Goal: Information Seeking & Learning: Learn about a topic

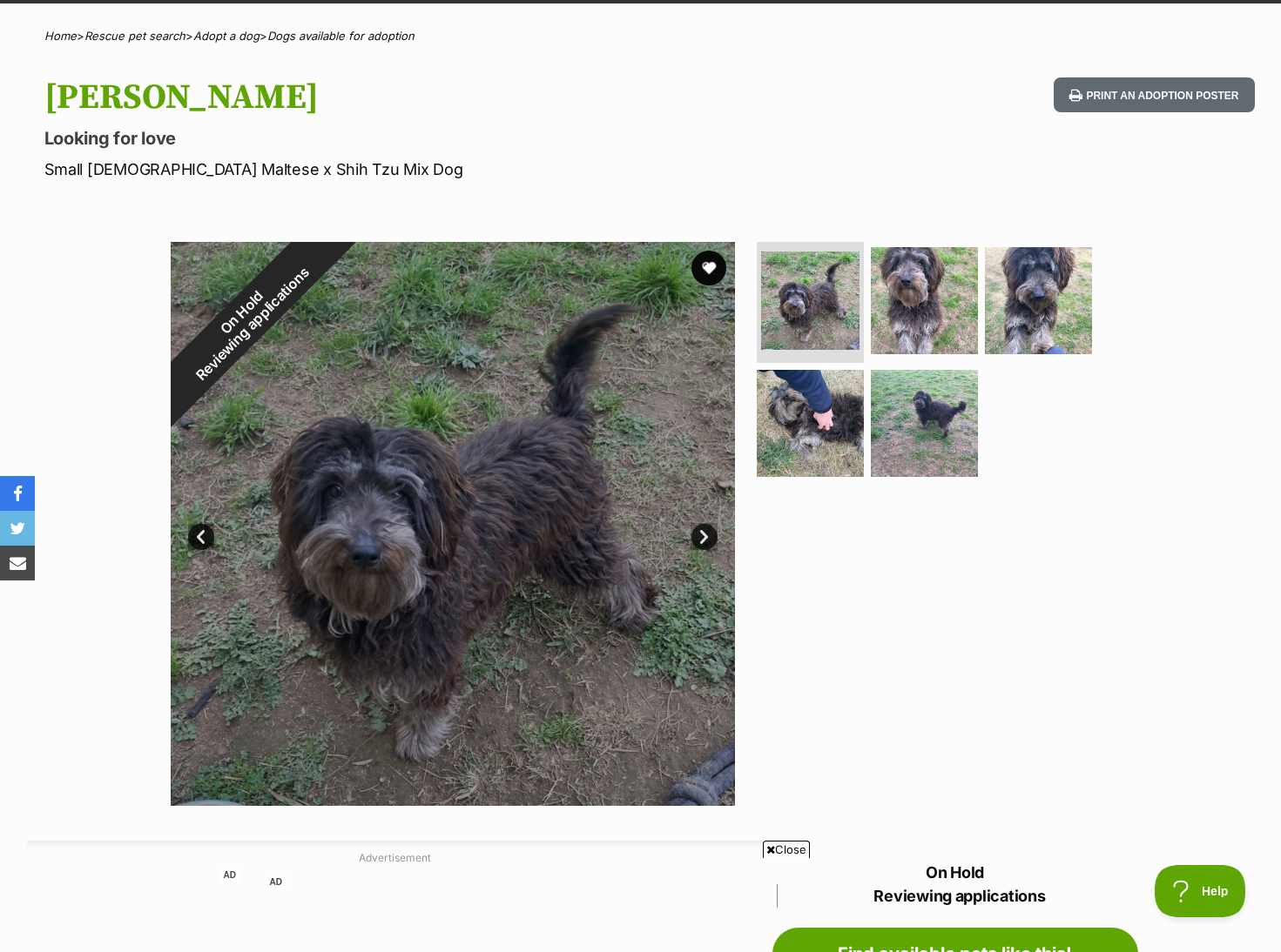
scroll to position [87, 0]
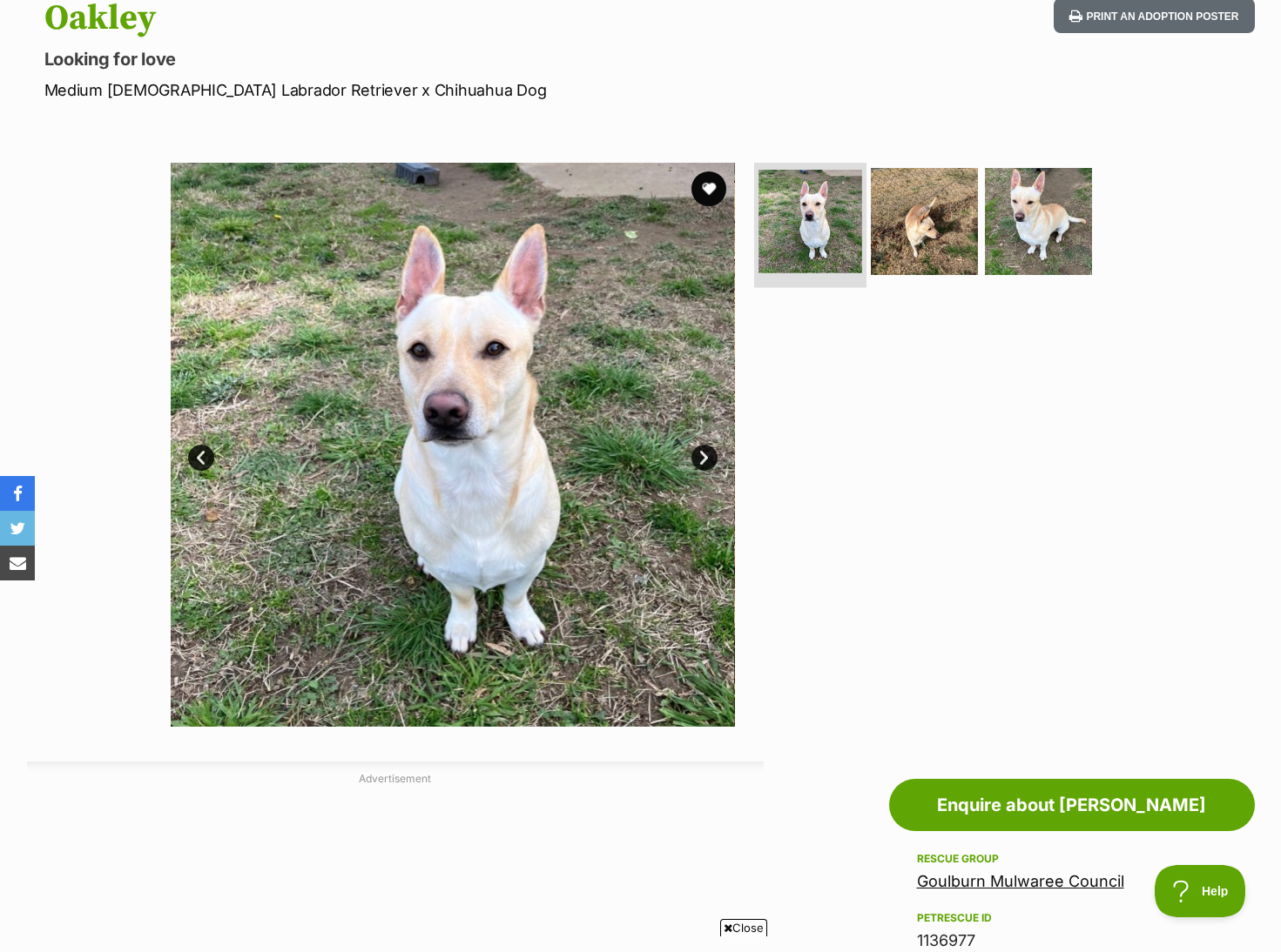
scroll to position [174, 0]
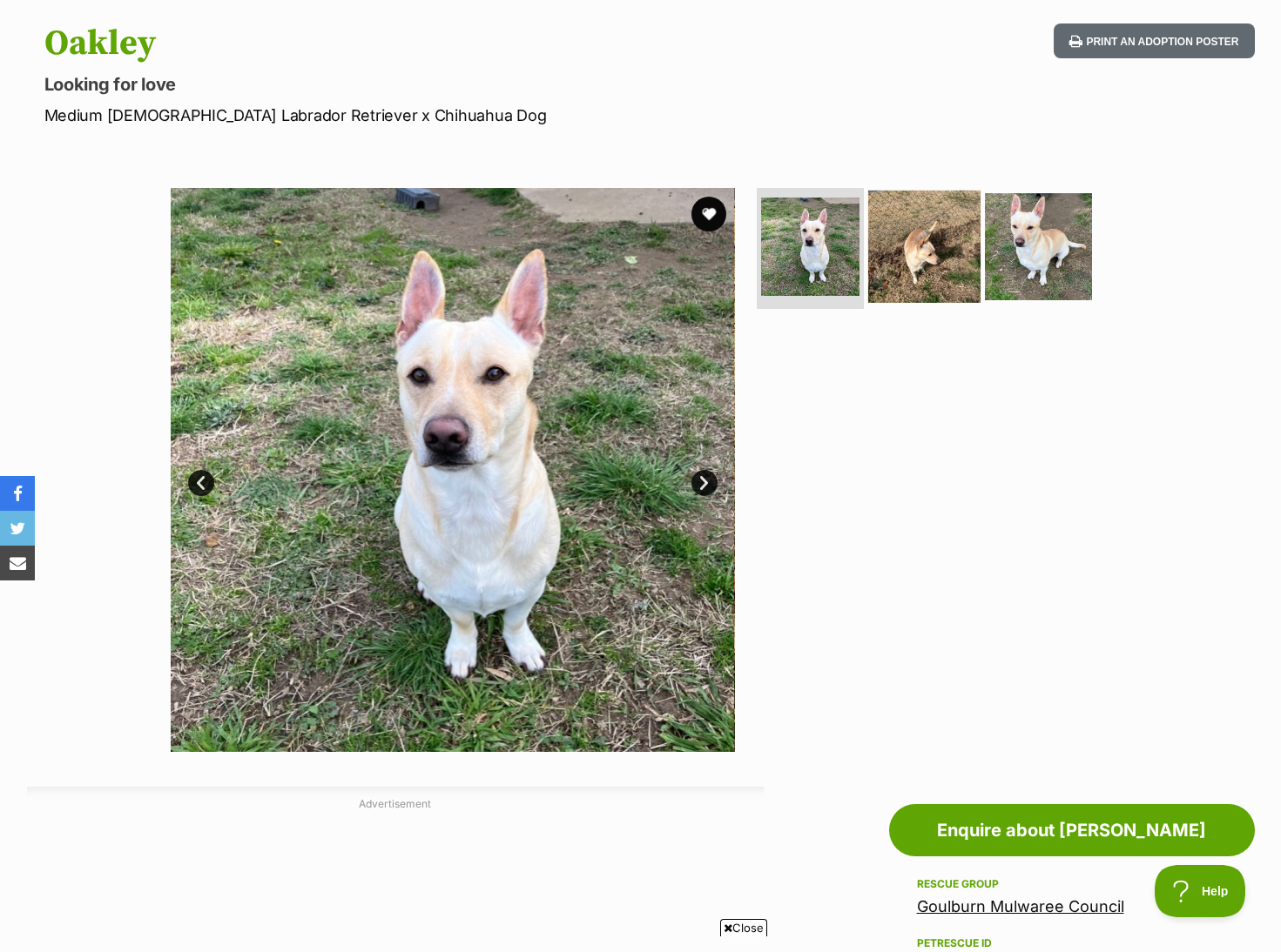
click at [944, 228] on img at bounding box center [924, 246] width 113 height 113
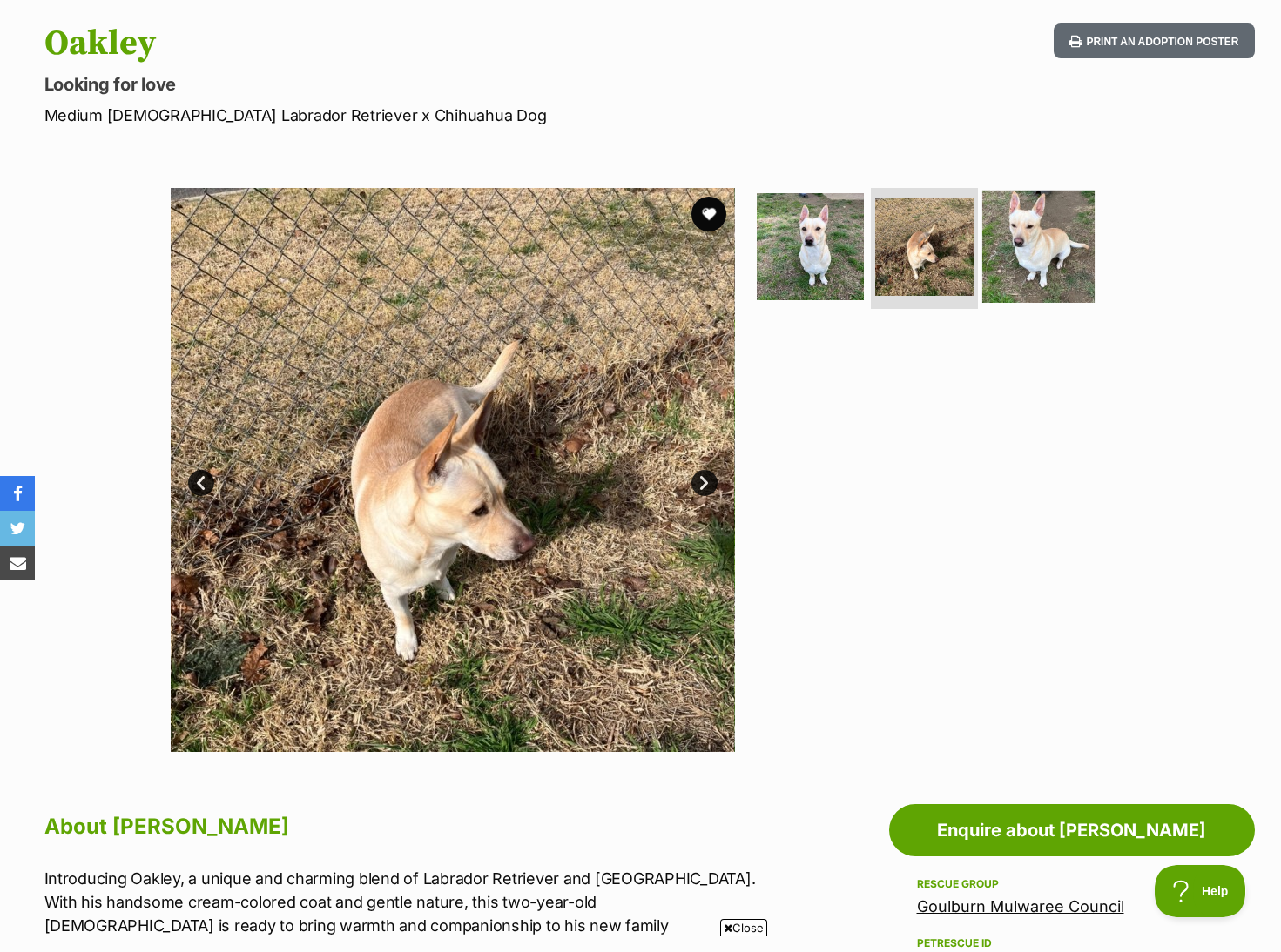
click at [1019, 248] on img at bounding box center [1038, 246] width 113 height 113
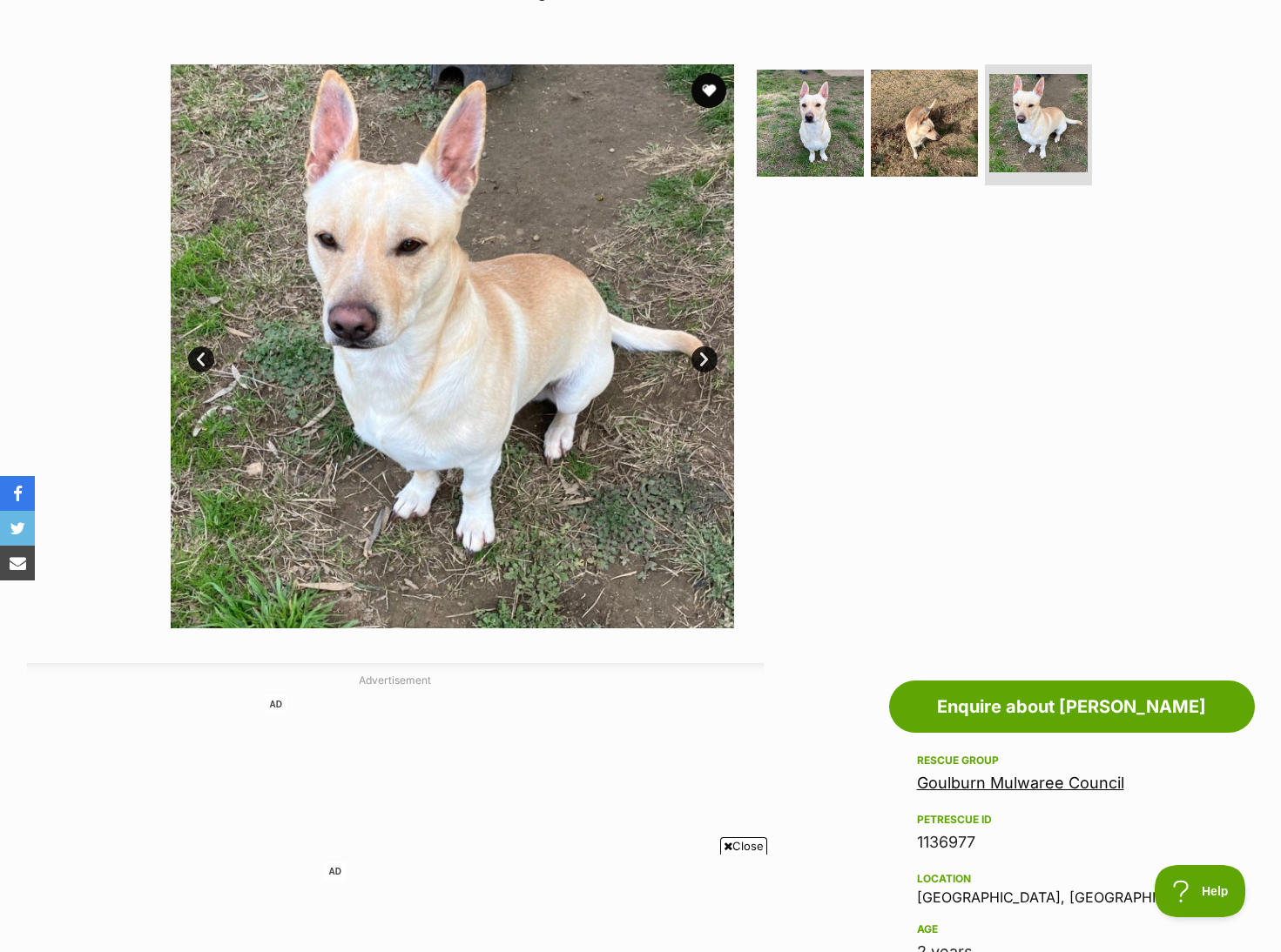
scroll to position [261, 0]
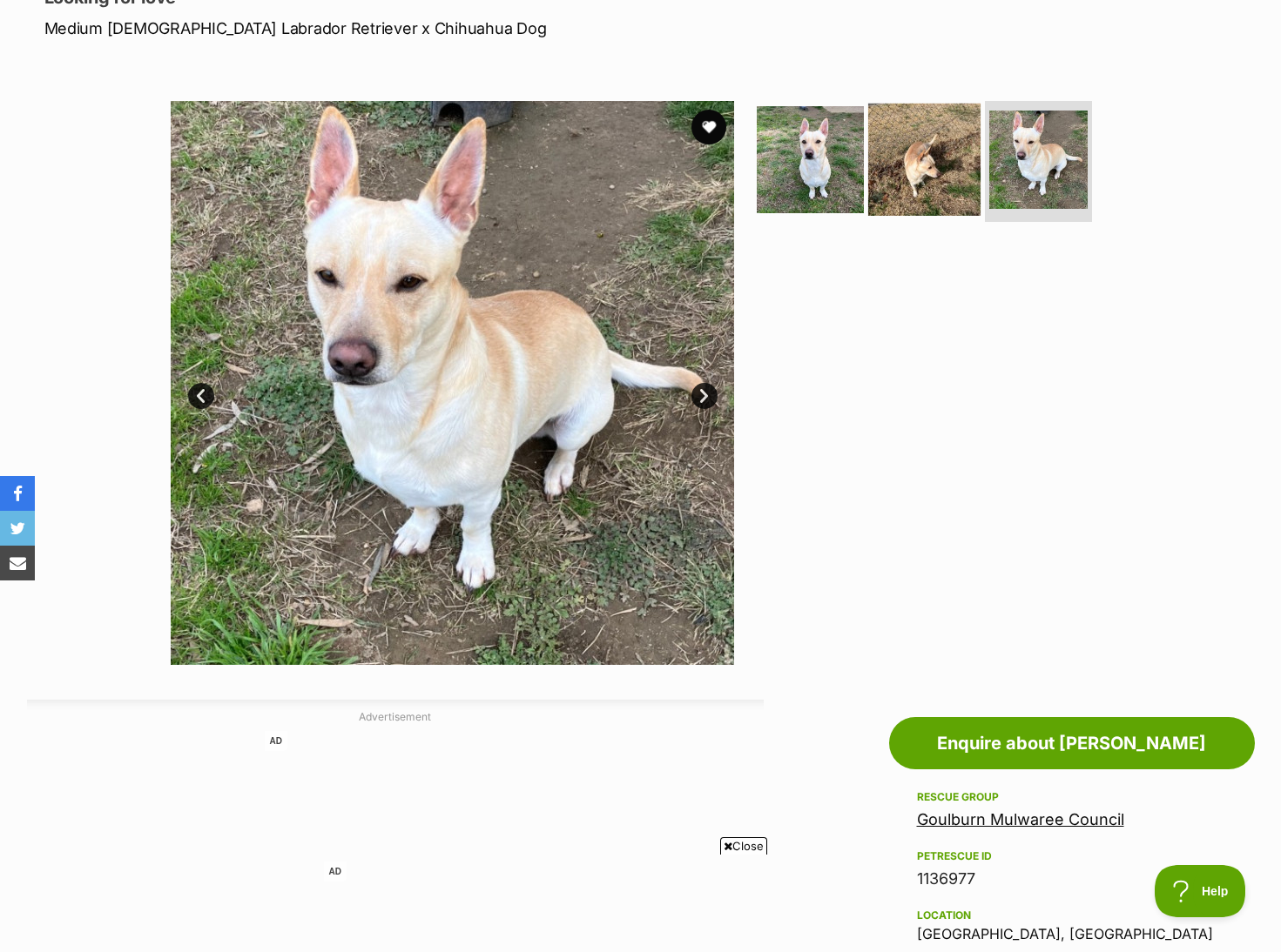
click at [892, 163] on img at bounding box center [924, 159] width 113 height 113
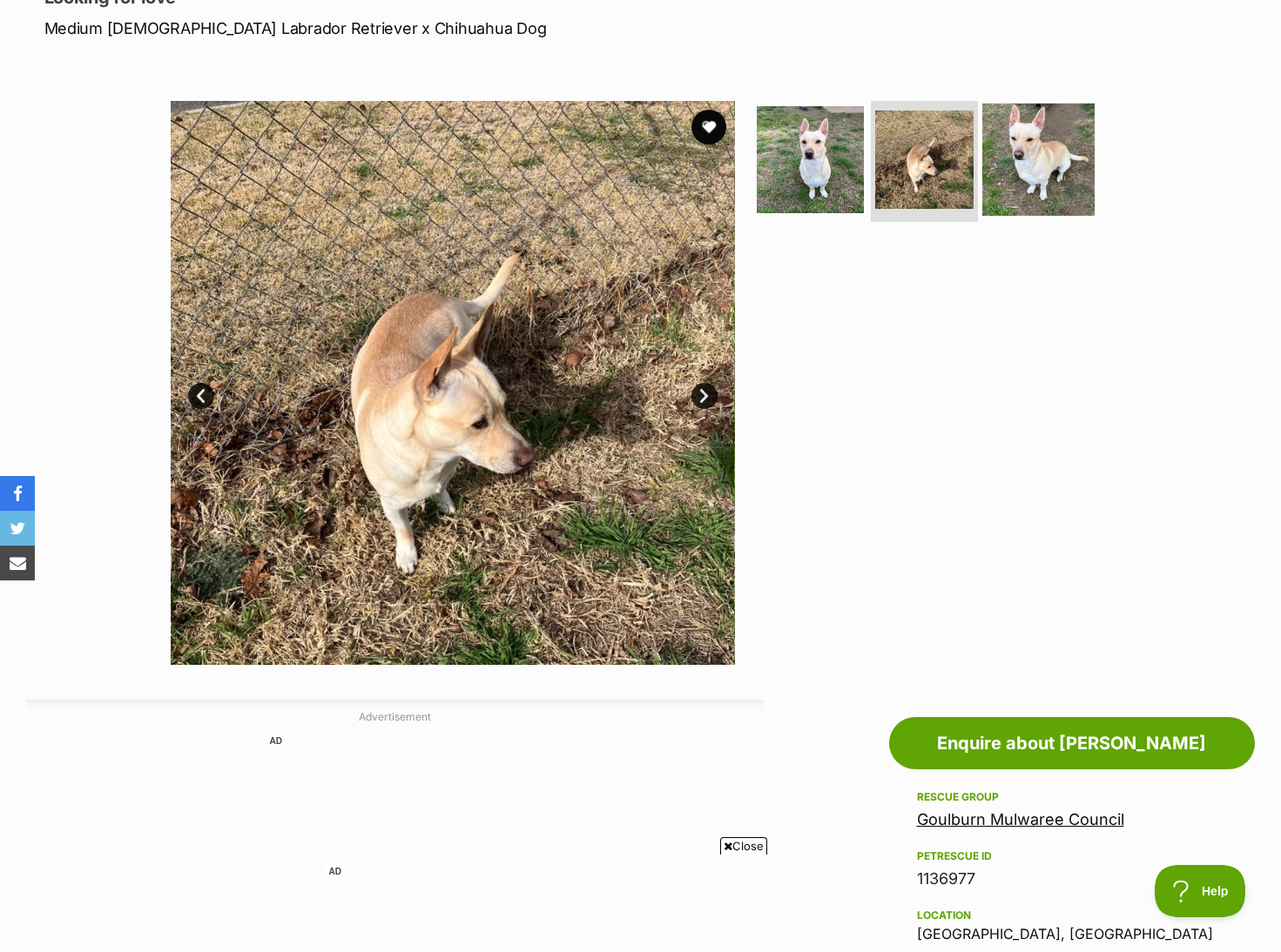
click at [1013, 168] on img at bounding box center [1038, 159] width 113 height 113
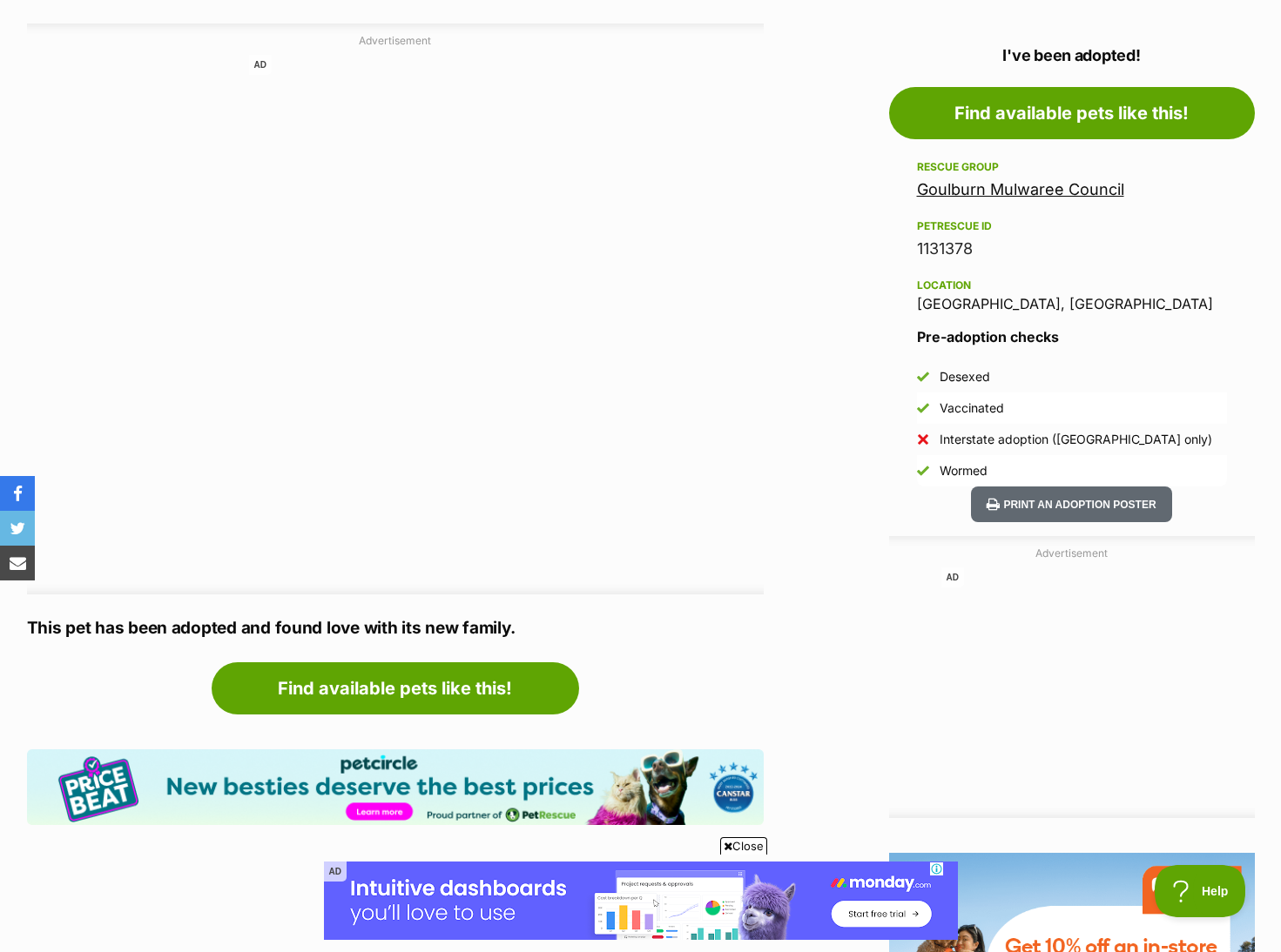
scroll to position [870, 0]
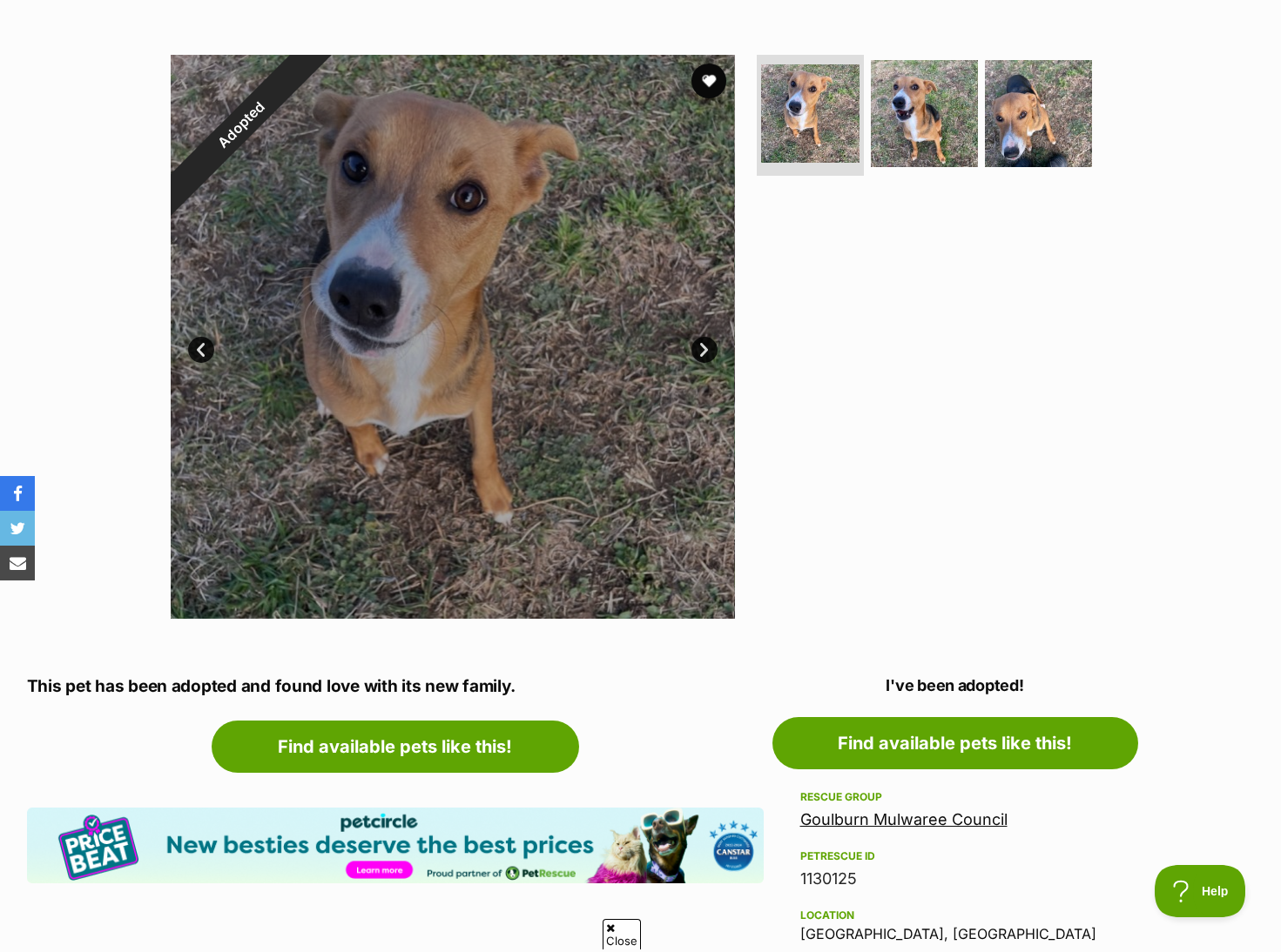
scroll to position [435, 0]
